Goal: Browse casually

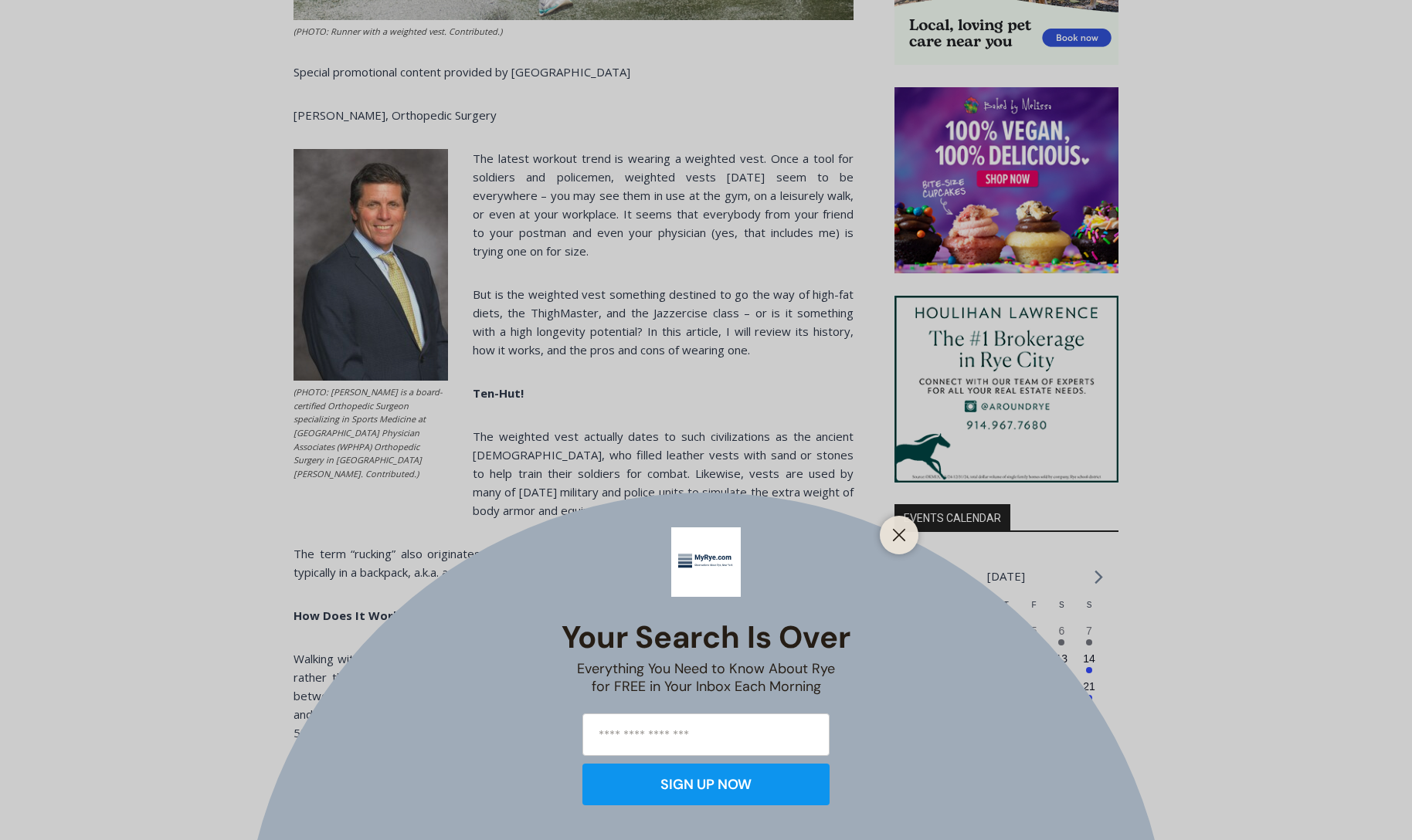
scroll to position [1249, 0]
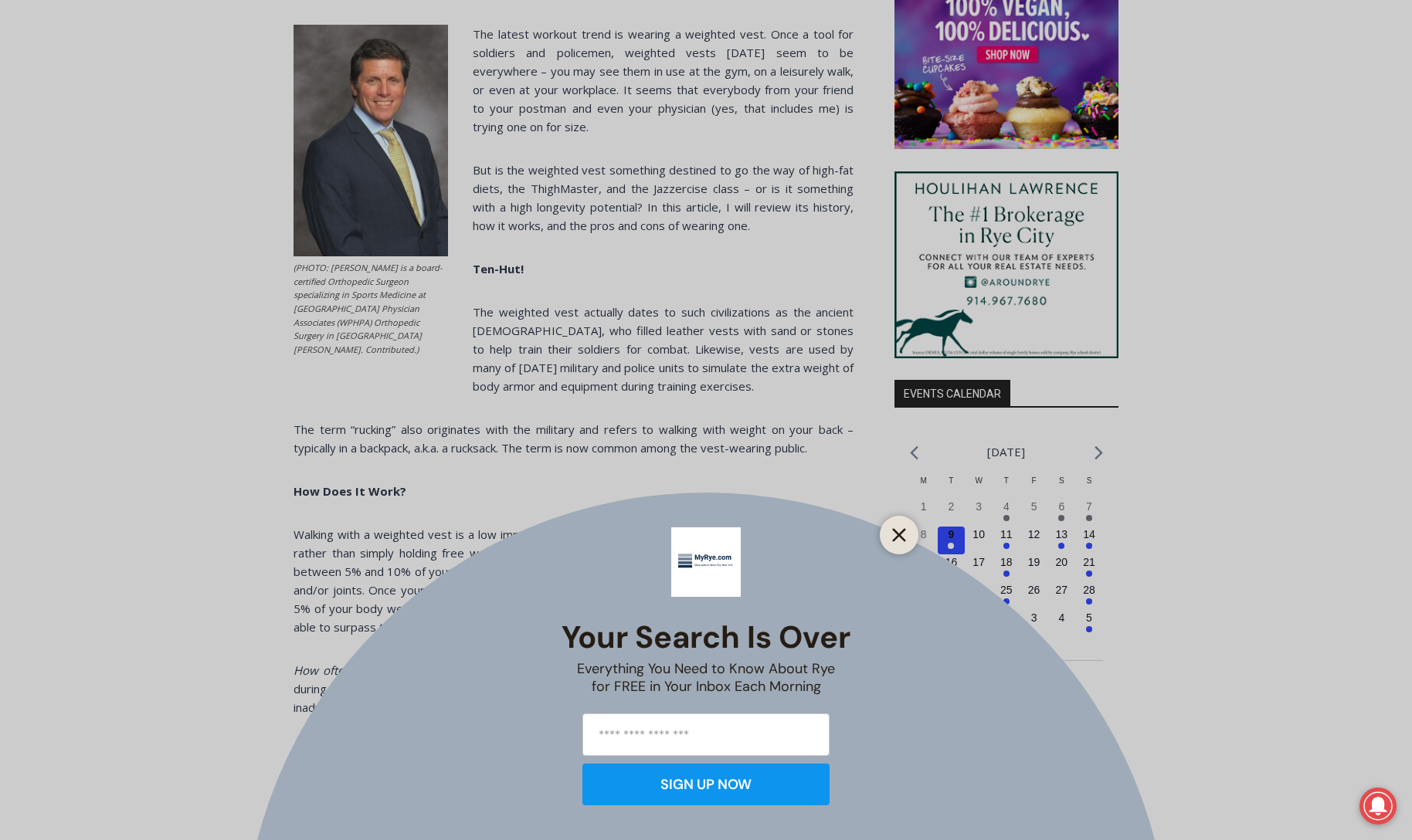
click at [892, 531] on icon "Close" at bounding box center [899, 535] width 14 height 14
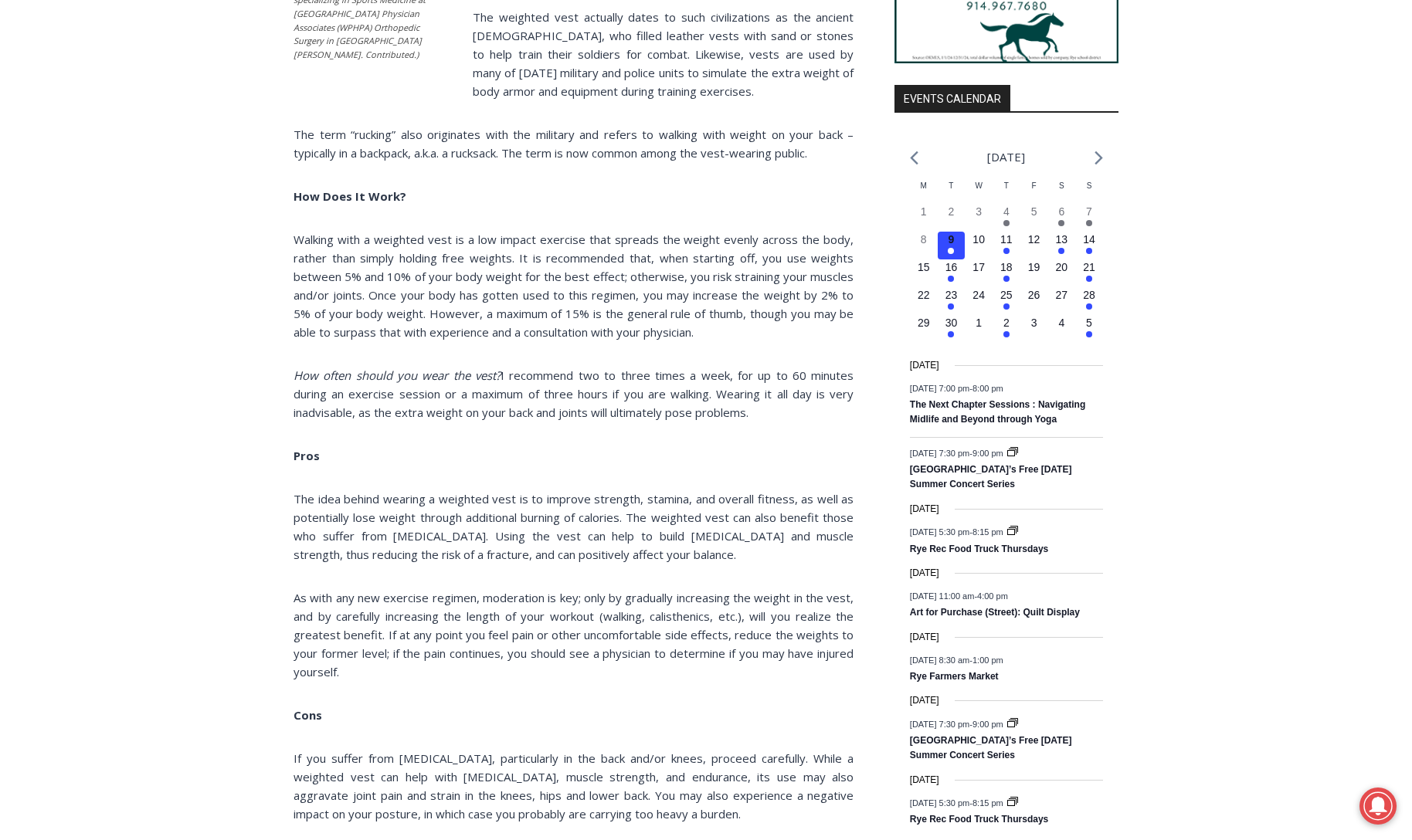
scroll to position [1632, 0]
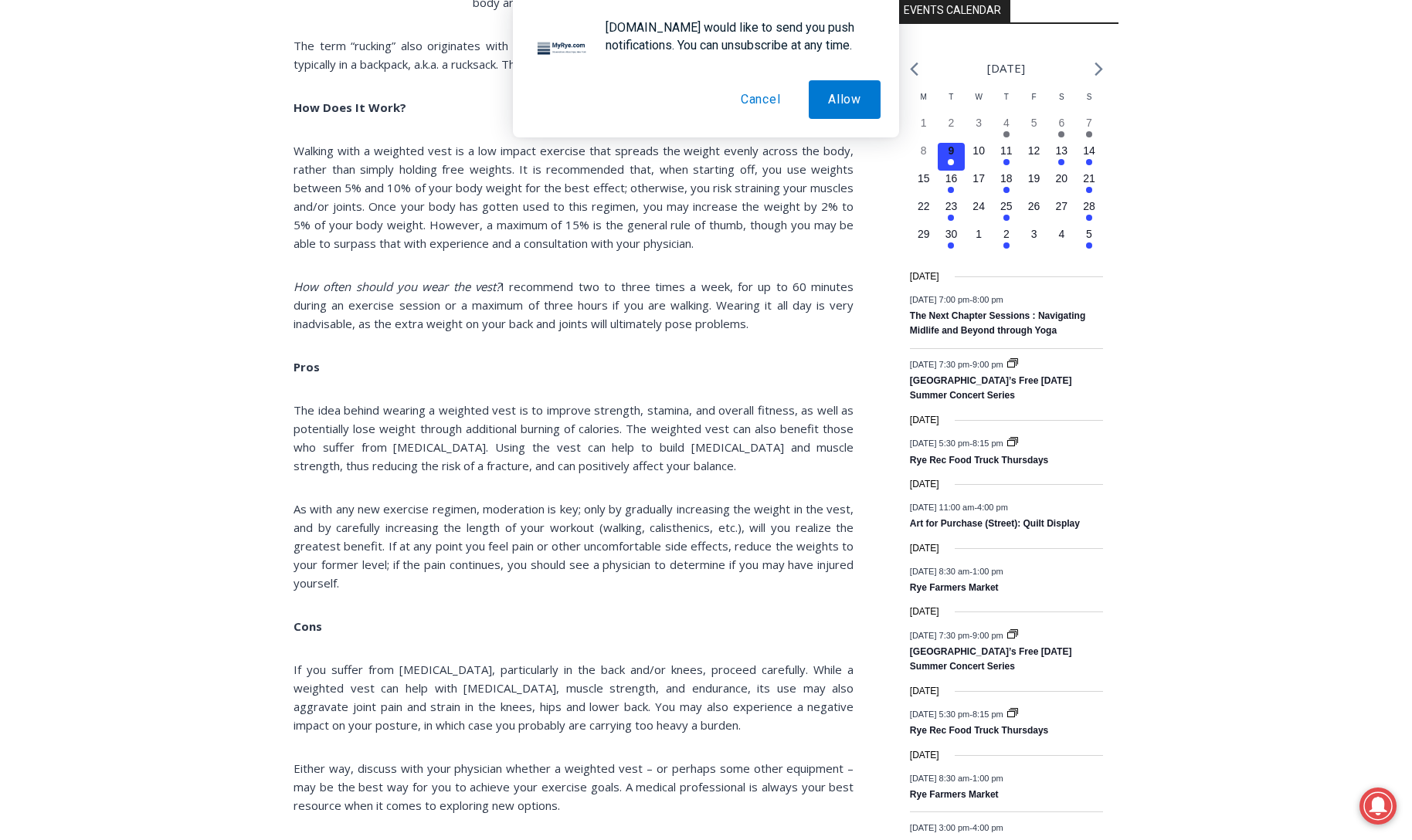
click at [764, 97] on button "Cancel" at bounding box center [760, 99] width 78 height 38
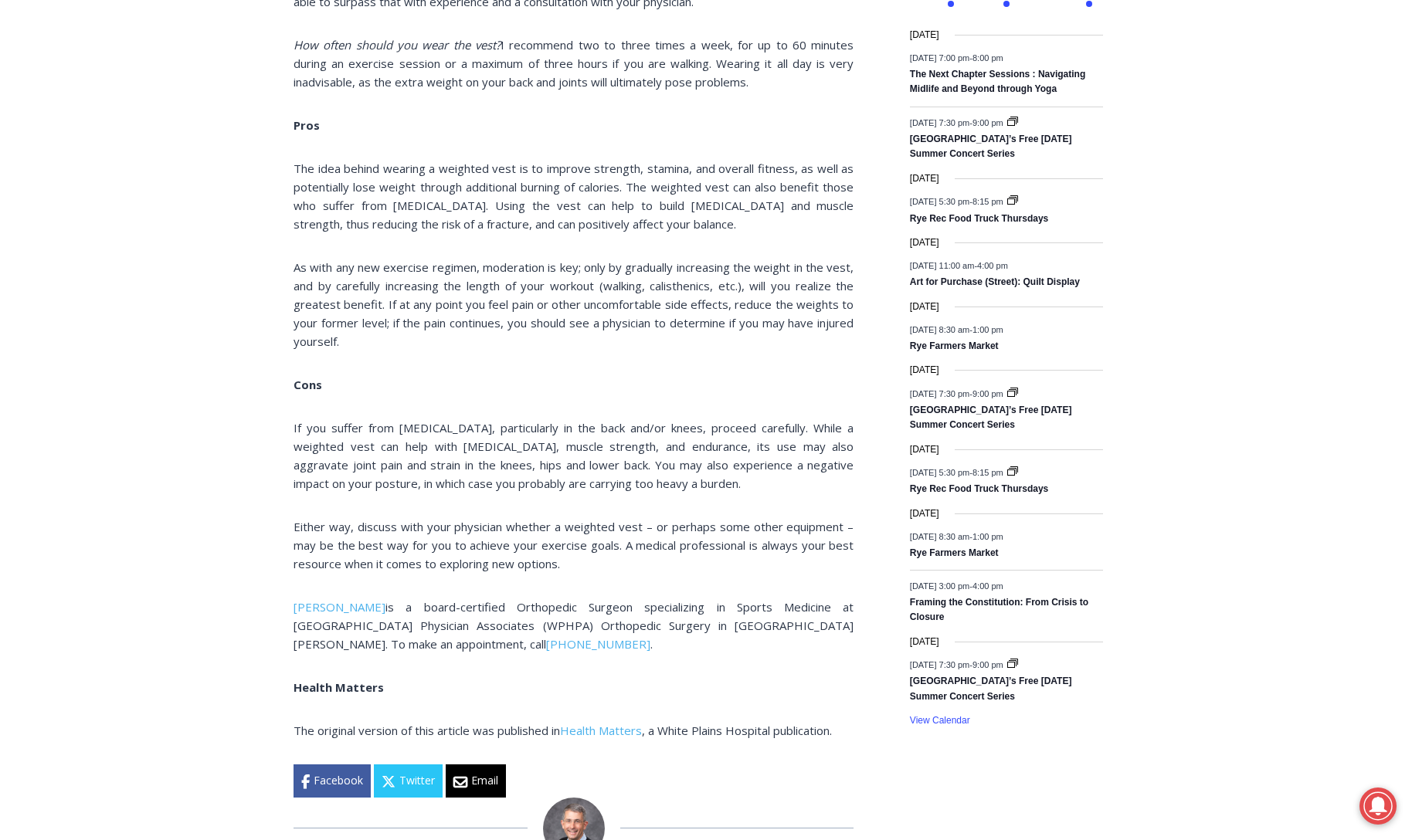
scroll to position [1587, 0]
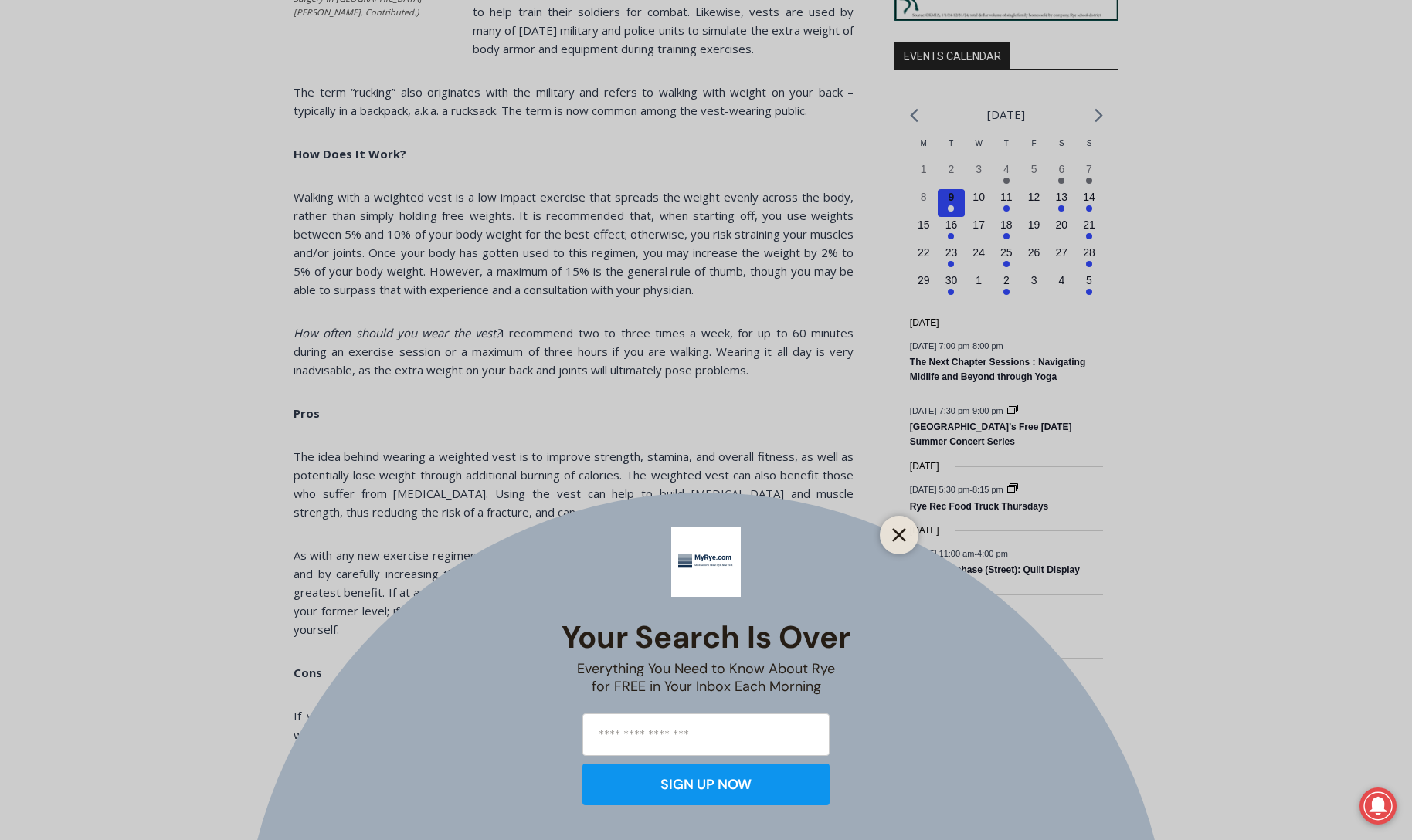
click at [899, 533] on icon "Close" at bounding box center [899, 535] width 14 height 14
